Goal: Check status: Check status

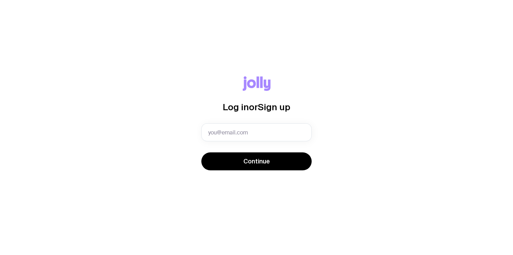
click at [185, 129] on div "Log in or Sign up Continue" at bounding box center [257, 127] width 480 height 102
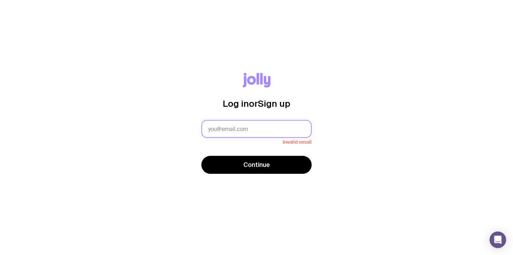
click at [235, 132] on input "text" at bounding box center [256, 129] width 110 height 18
type input "[EMAIL_ADDRESS][DOMAIN_NAME]"
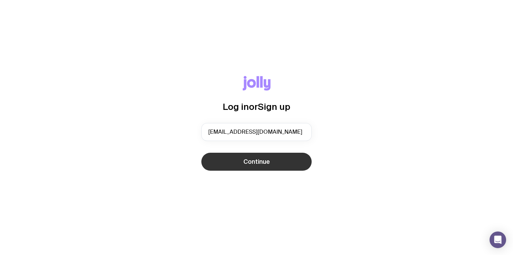
click at [253, 159] on span "Continue" at bounding box center [257, 161] width 27 height 8
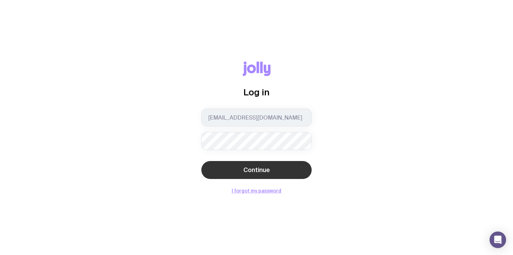
click at [251, 173] on span "Continue" at bounding box center [257, 170] width 27 height 8
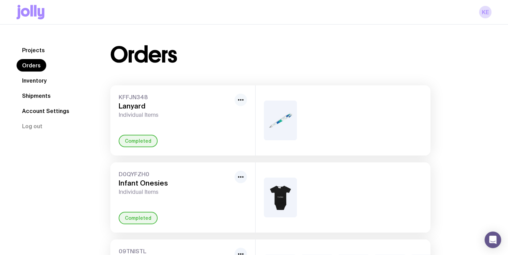
click at [245, 99] on button "button" at bounding box center [241, 99] width 12 height 12
click at [155, 111] on span "Individual Items" at bounding box center [175, 114] width 113 height 7
click at [28, 84] on link "Inventory" at bounding box center [35, 80] width 36 height 12
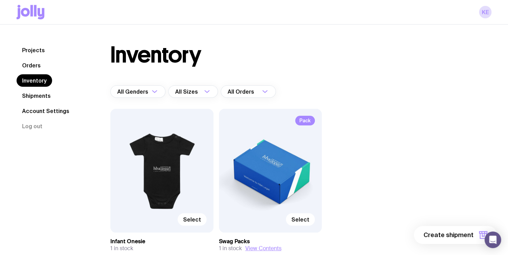
click at [43, 96] on link "Shipments" at bounding box center [37, 95] width 40 height 12
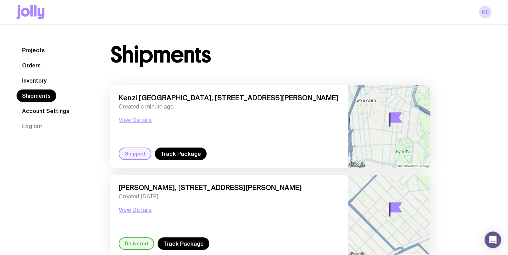
click at [139, 119] on button "View Details" at bounding box center [135, 120] width 33 height 8
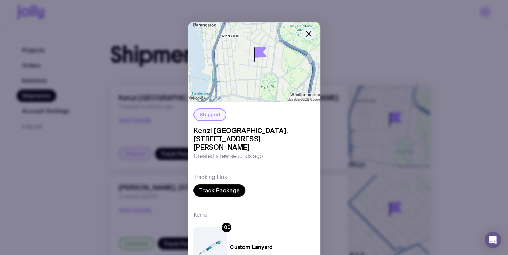
click at [307, 33] on icon "button" at bounding box center [309, 34] width 8 height 8
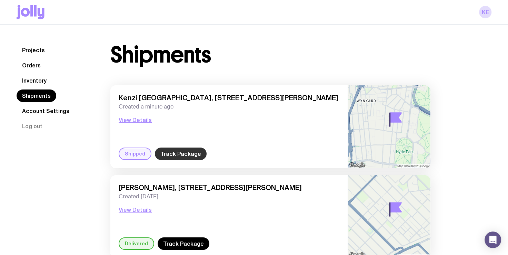
click at [186, 155] on link "Track Package" at bounding box center [181, 153] width 52 height 12
